Goal: Use online tool/utility: Utilize a website feature to perform a specific function

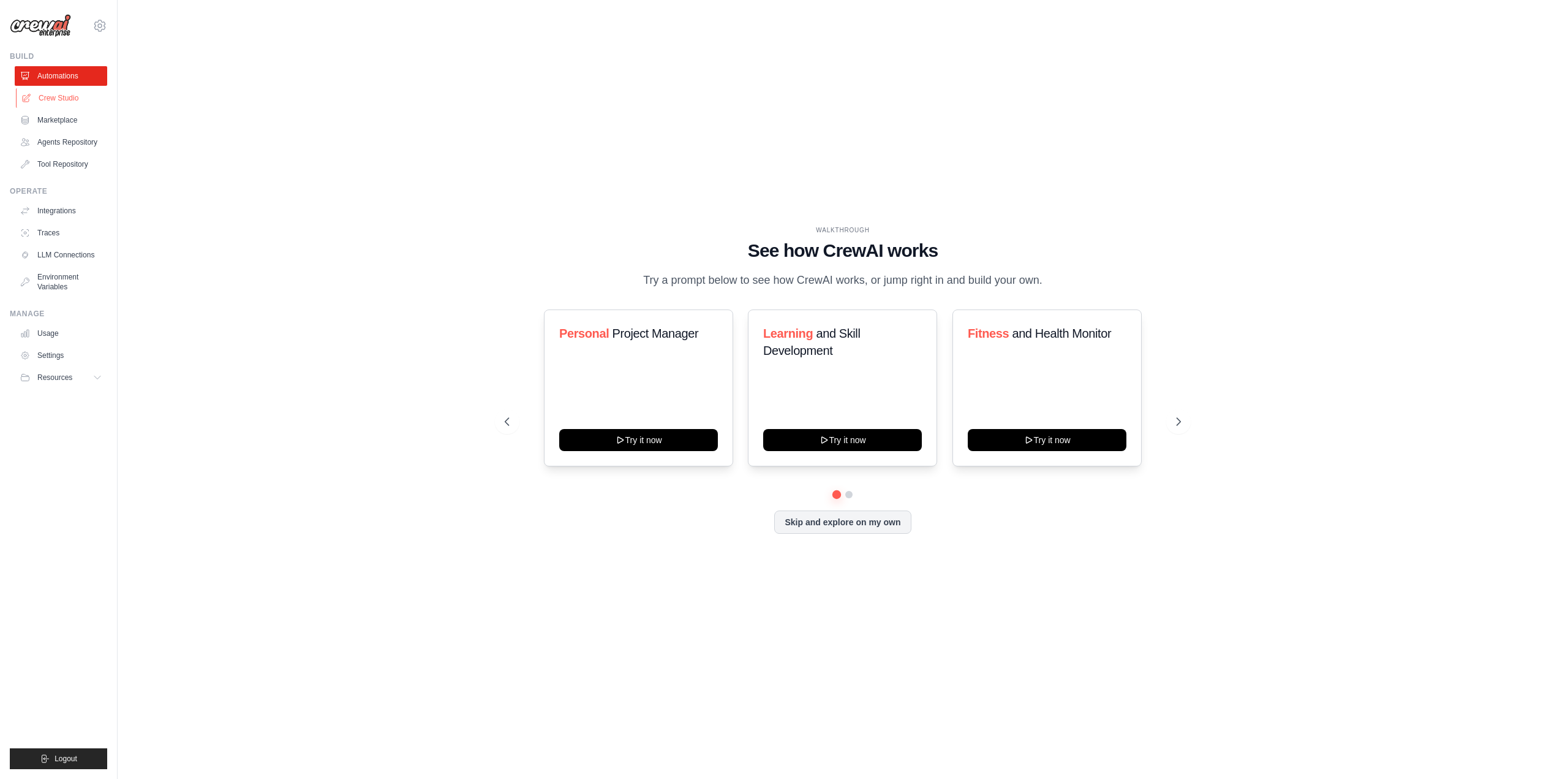
click at [65, 98] on link "Crew Studio" at bounding box center [63, 98] width 93 height 20
click at [1181, 428] on icon at bounding box center [1180, 422] width 12 height 12
click at [505, 428] on icon at bounding box center [506, 422] width 12 height 12
click at [1039, 449] on button "Try it now" at bounding box center [1047, 439] width 159 height 22
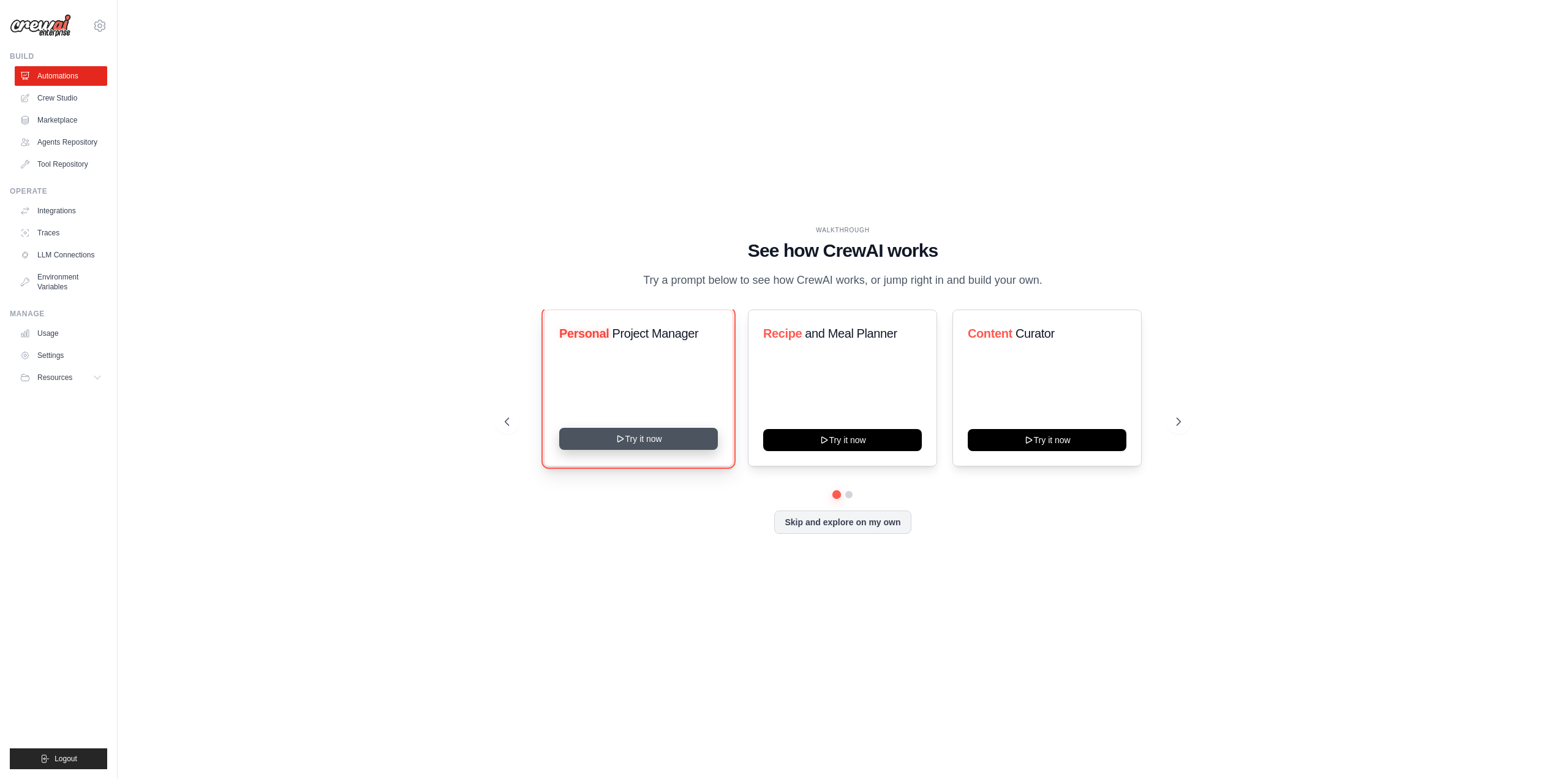
click at [652, 450] on button "Try it now" at bounding box center [639, 439] width 159 height 22
